Goal: Task Accomplishment & Management: Manage account settings

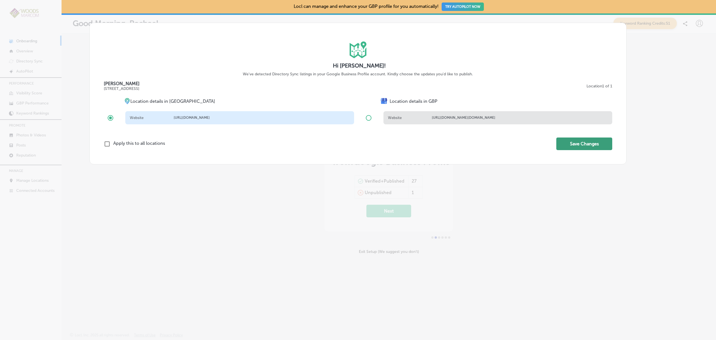
click at [571, 145] on button "Save Changes" at bounding box center [585, 143] width 56 height 13
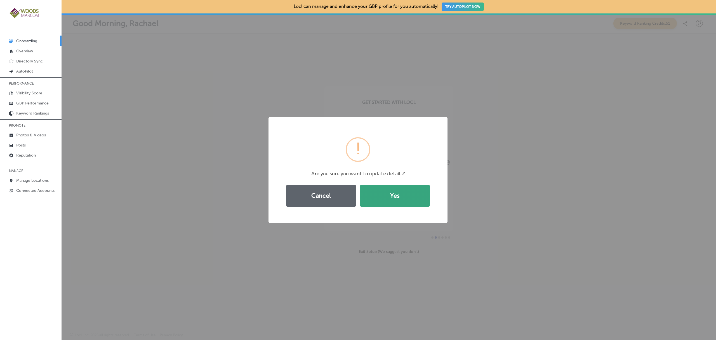
click at [402, 201] on button "Yes" at bounding box center [395, 196] width 70 height 22
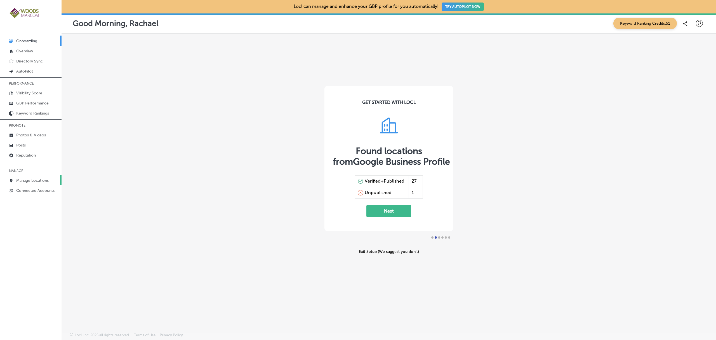
click at [24, 182] on p "Manage Locations" at bounding box center [32, 180] width 32 height 5
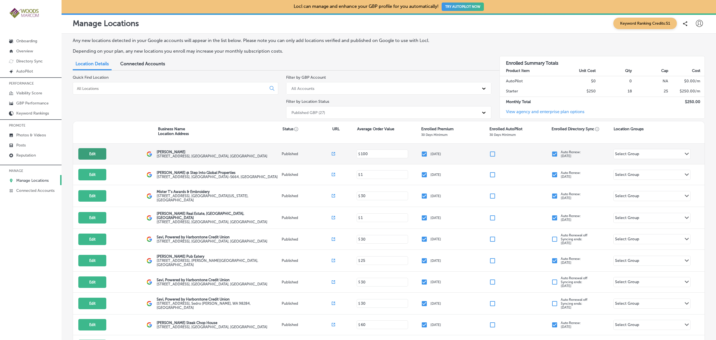
click at [99, 154] on button "Edit" at bounding box center [92, 153] width 28 height 11
select select "US"
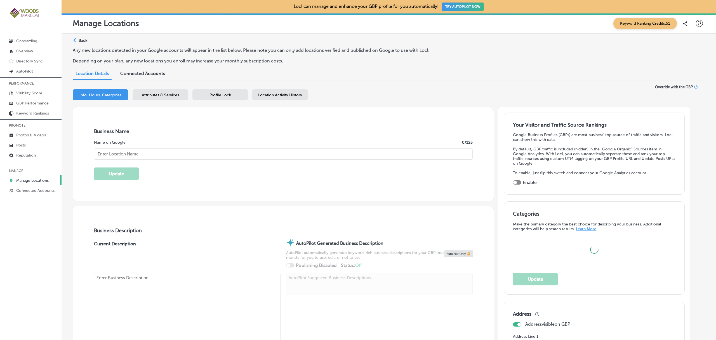
type input "Chinn GYN"
checkbox input "true"
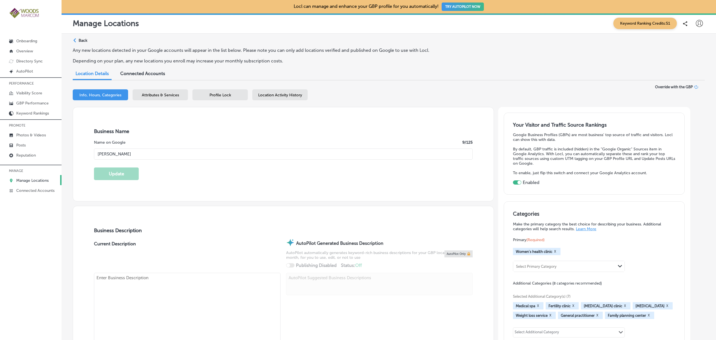
type textarea "Chinn GYN is a leading women's health clinic dedicated to empowering you throug…"
type input "111 S 12th St"
type input "Suite A"
type input "Mount Vernon"
type input "98274"
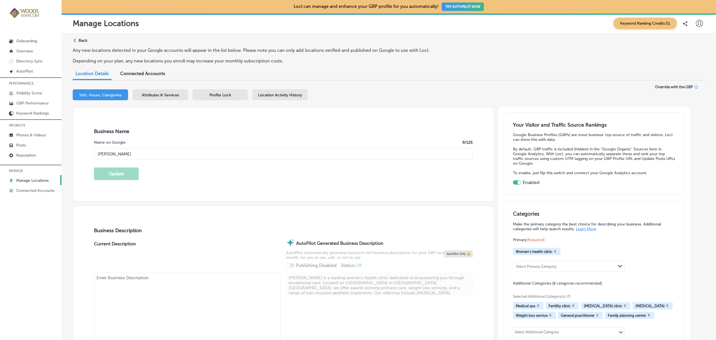
type input "US"
type input "https://www.chinngyn.com/"
type textarea "Chinn GYN is a leading women's health clinic dedicated to empowering you throug…"
type input "+1 360 824 5278"
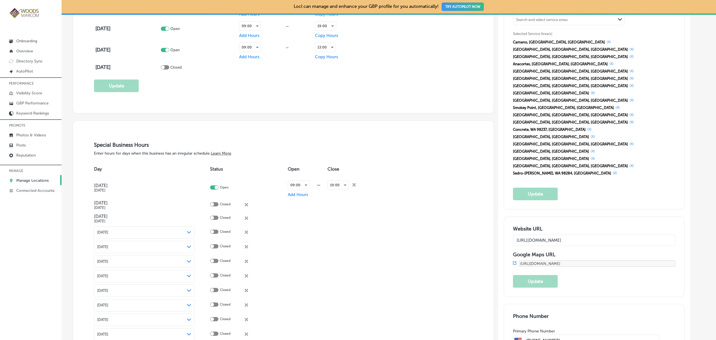
scroll to position [541, 0]
click at [35, 105] on p "GBP Performance" at bounding box center [32, 103] width 32 height 5
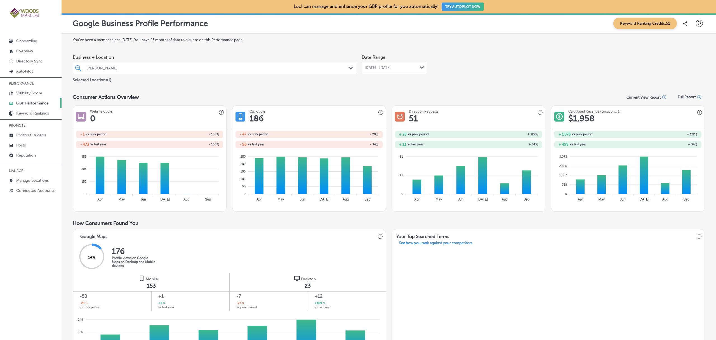
click at [422, 68] on div "Sep 01, 2025 - Sep 30, 2025 Path Created with Sketch." at bounding box center [395, 68] width 66 height 12
click at [503, 43] on div "You've been a member since May, 2025 . You have 23 months of data to dig into o…" at bounding box center [389, 311] width 632 height 546
click at [422, 67] on div "Sep 01, 2025 - Sep 30, 2025 Path Created with Sketch." at bounding box center [395, 68] width 66 height 12
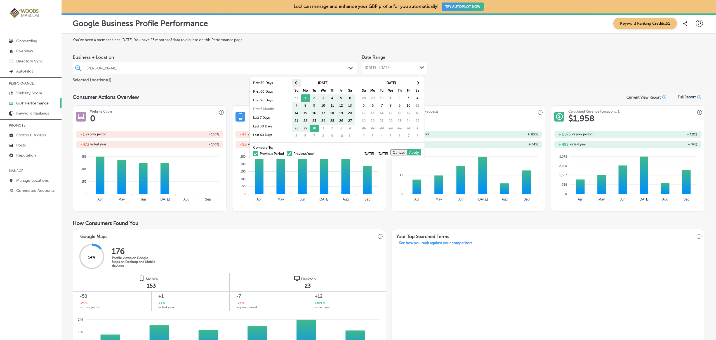
click at [296, 83] on span at bounding box center [296, 82] width 3 height 3
click at [420, 83] on th at bounding box center [417, 83] width 9 height 8
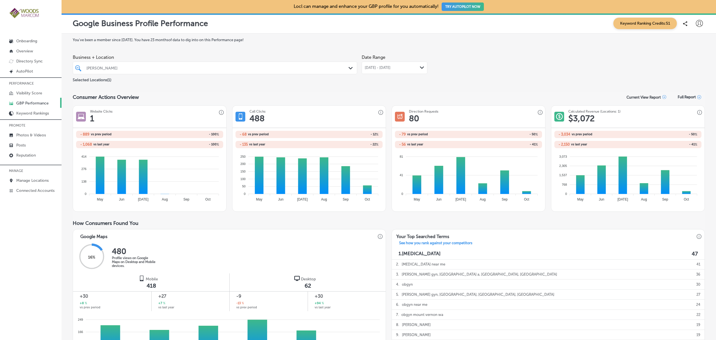
click at [696, 22] on icon at bounding box center [699, 23] width 7 height 7
click at [693, 42] on p "My Account" at bounding box center [691, 43] width 25 height 7
select select "US"
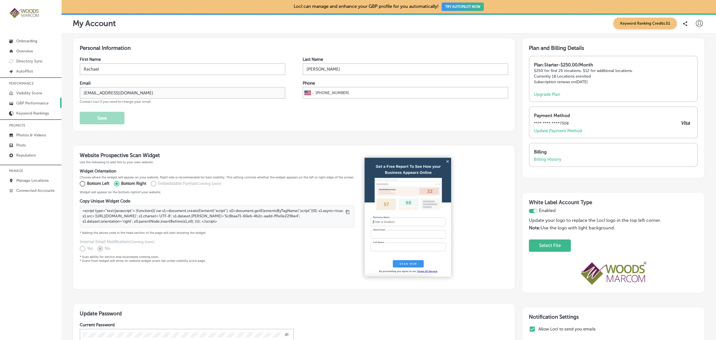
click at [31, 105] on p "GBP Performance" at bounding box center [32, 103] width 32 height 5
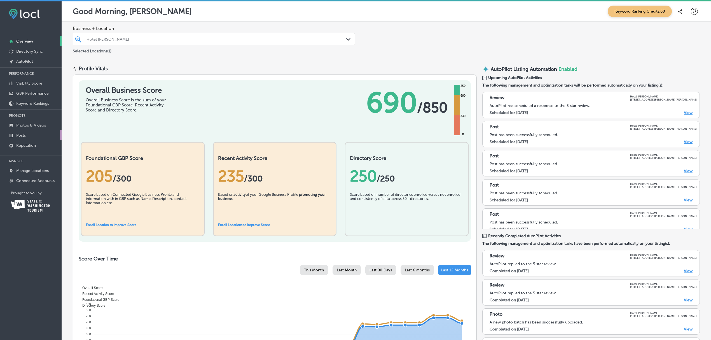
click at [22, 133] on p "Posts" at bounding box center [21, 135] width 10 height 5
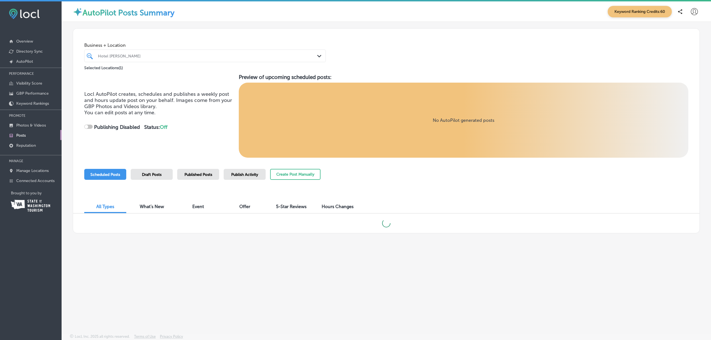
checkbox input "true"
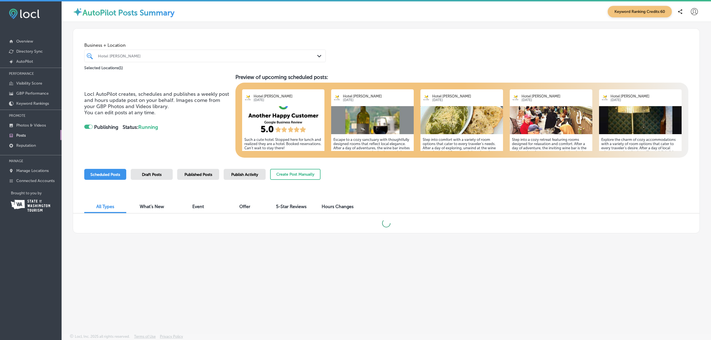
click at [202, 176] on div "Published Posts" at bounding box center [198, 174] width 42 height 11
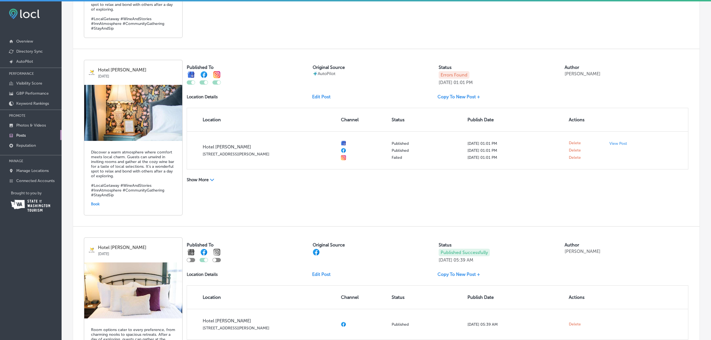
scroll to position [333, 0]
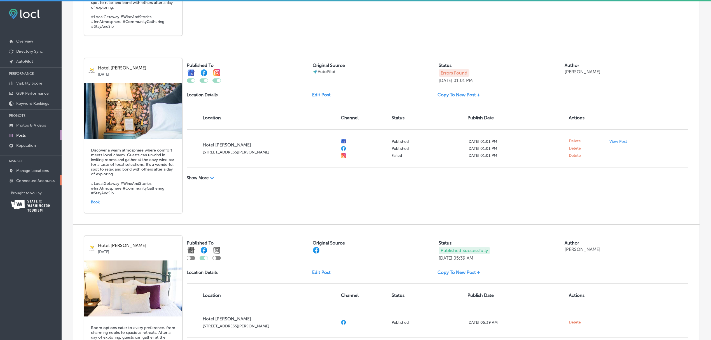
click at [31, 178] on p "Connected Accounts" at bounding box center [35, 180] width 38 height 5
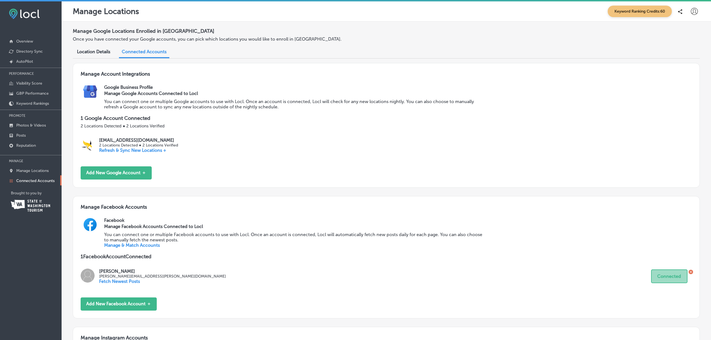
scroll to position [135, 0]
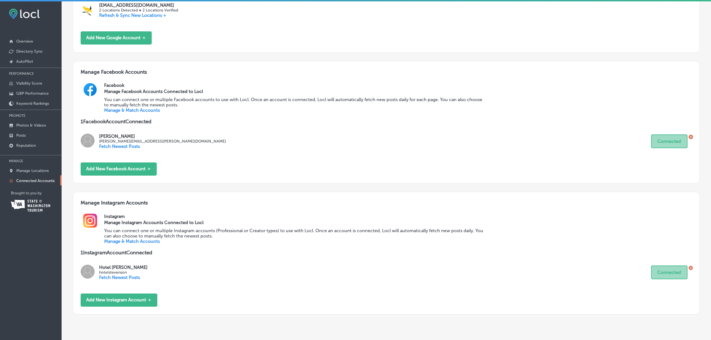
click at [127, 238] on link "Manage & Match Accounts" at bounding box center [132, 240] width 56 height 5
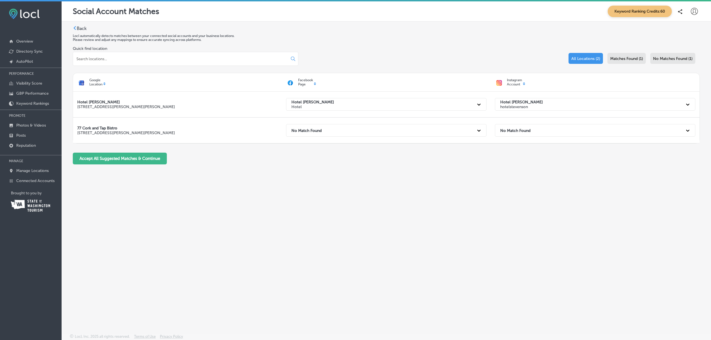
click at [102, 227] on div "Back Locl automatically detects matches between your connected social accounts …" at bounding box center [386, 165] width 649 height 286
click at [691, 11] on icon at bounding box center [694, 11] width 7 height 7
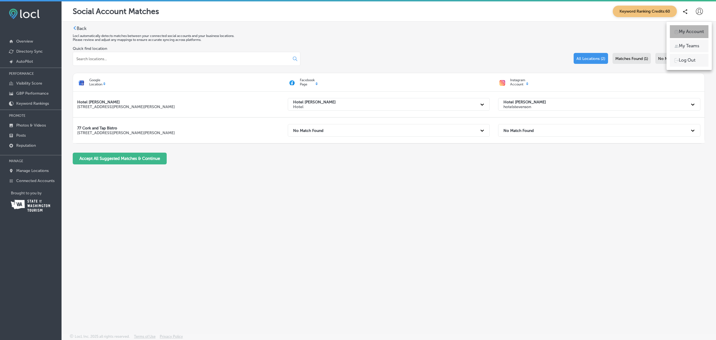
click at [683, 34] on p "My Account" at bounding box center [691, 31] width 25 height 7
select select "US"
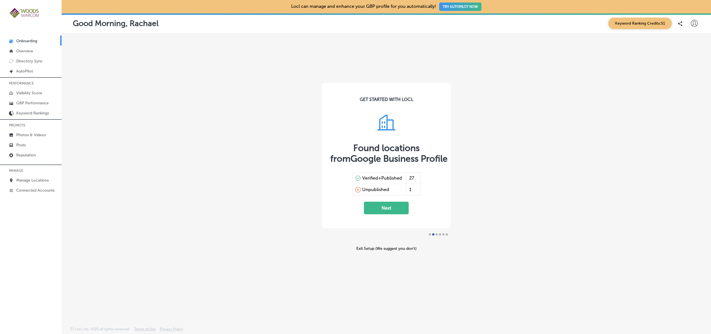
scroll to position [269, 0]
click at [29, 105] on p "GBP Performance" at bounding box center [32, 103] width 32 height 5
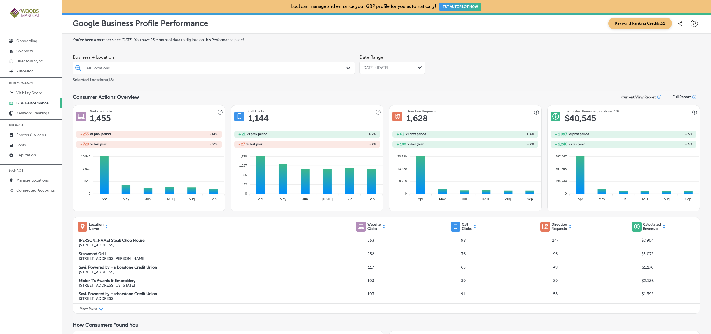
click at [155, 68] on div "All Locations" at bounding box center [216, 67] width 260 height 5
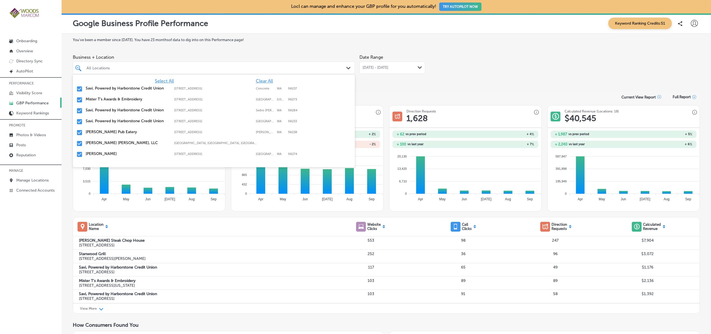
click at [256, 82] on span "Clear All" at bounding box center [264, 80] width 17 height 5
click at [79, 154] on input "checkbox" at bounding box center [79, 154] width 7 height 7
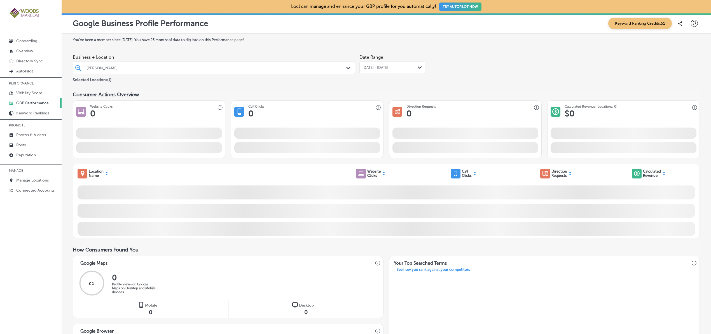
click at [468, 69] on div "Business + Location Chinn GYN Path Created with Sketch. Selected Locations ( 1 …" at bounding box center [386, 67] width 627 height 31
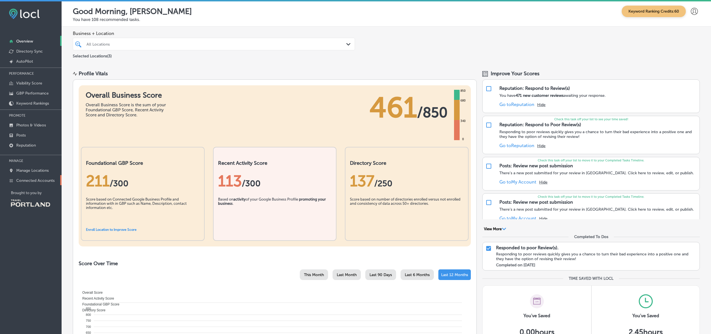
click at [47, 178] on p "Connected Accounts" at bounding box center [35, 180] width 38 height 5
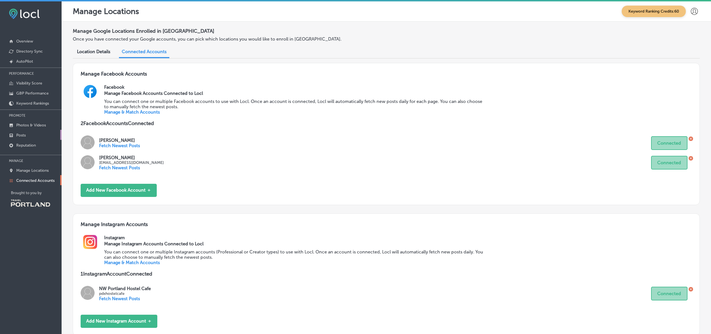
click at [18, 133] on p "Posts" at bounding box center [21, 135] width 10 height 5
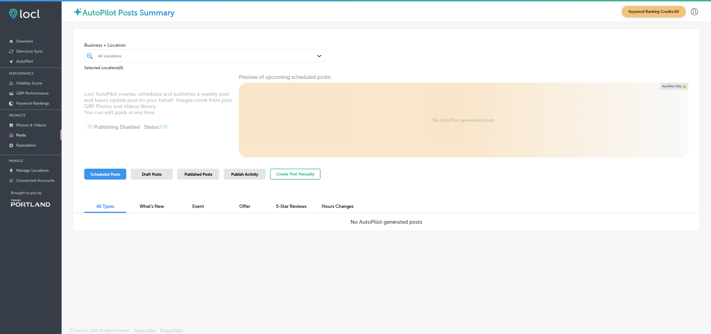
click at [203, 176] on div "Published Posts" at bounding box center [198, 174] width 42 height 11
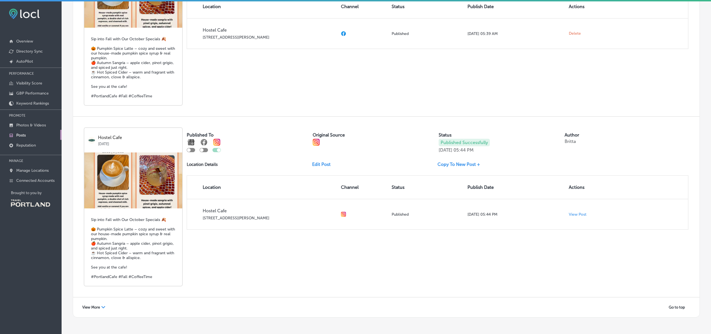
scroll to position [910, 0]
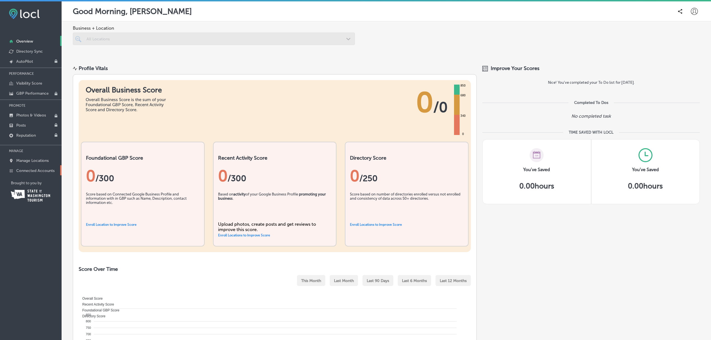
click at [41, 173] on p "Connected Accounts" at bounding box center [35, 170] width 38 height 5
